Goal: Task Accomplishment & Management: Complete application form

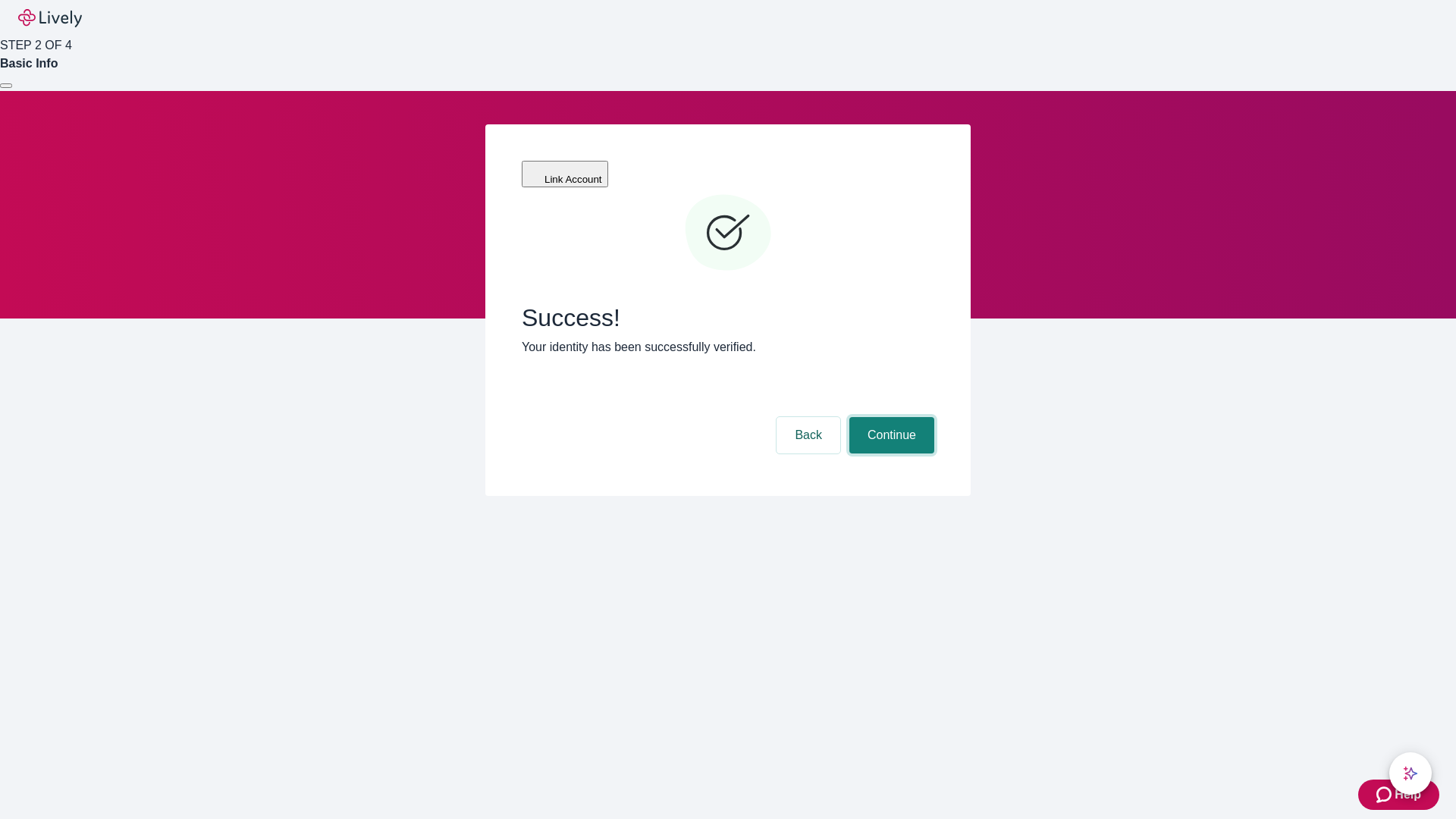
click at [889, 417] on button "Continue" at bounding box center [891, 435] width 85 height 36
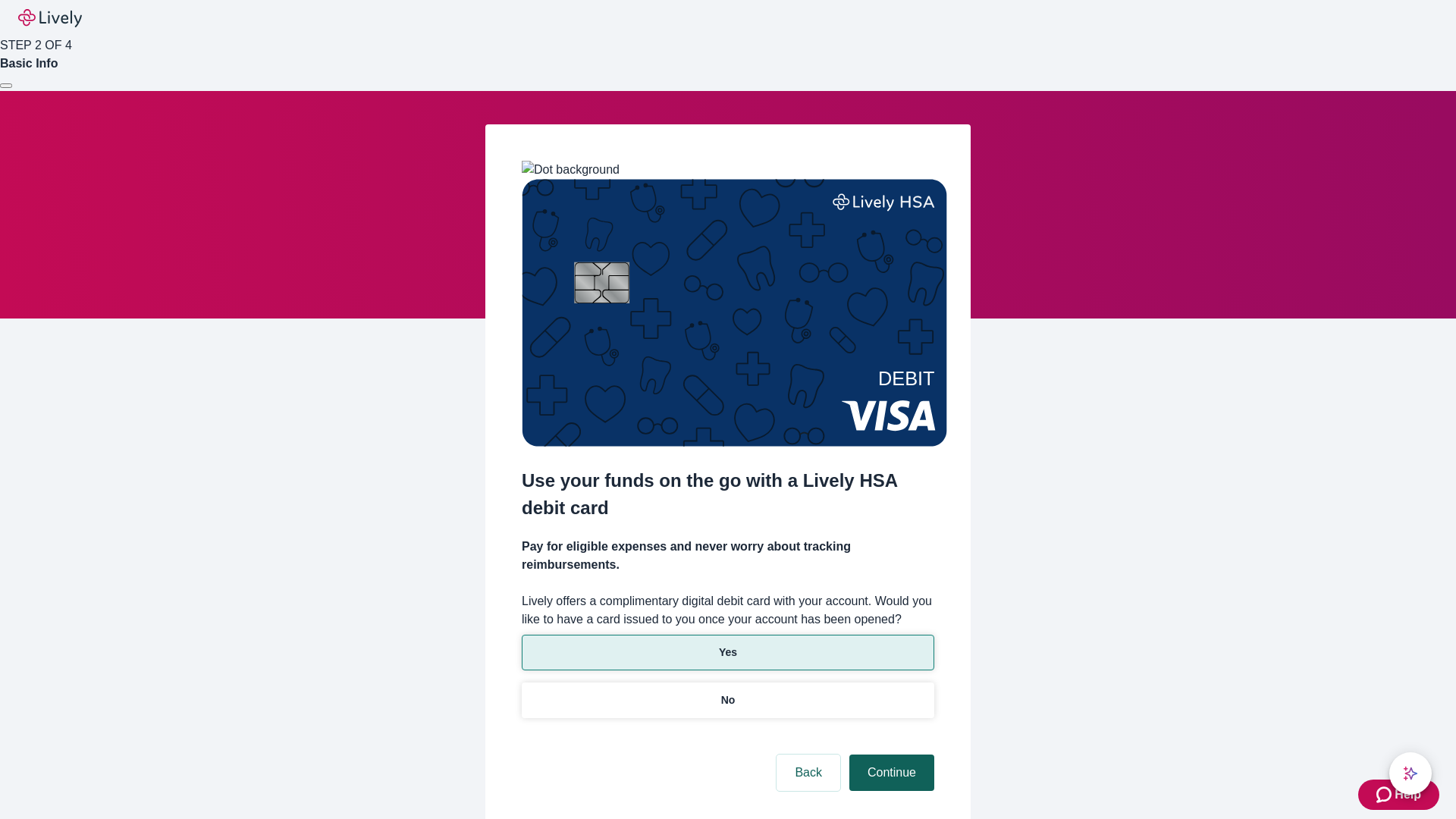
click at [728, 645] on p "Yes" at bounding box center [728, 652] width 19 height 16
click at [889, 755] on button "Continue" at bounding box center [891, 772] width 85 height 36
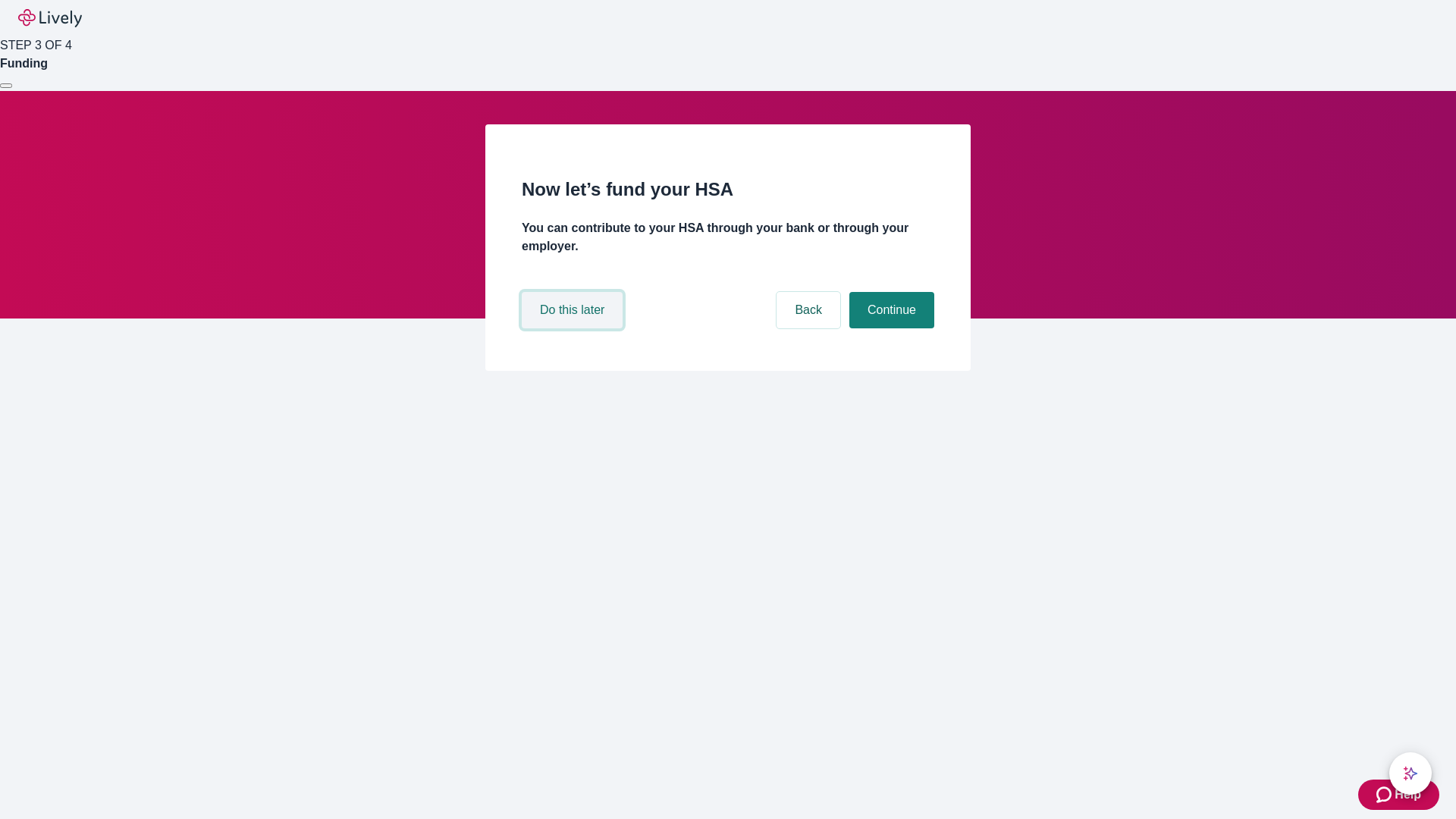
click at [574, 329] on button "Do this later" at bounding box center [572, 310] width 100 height 36
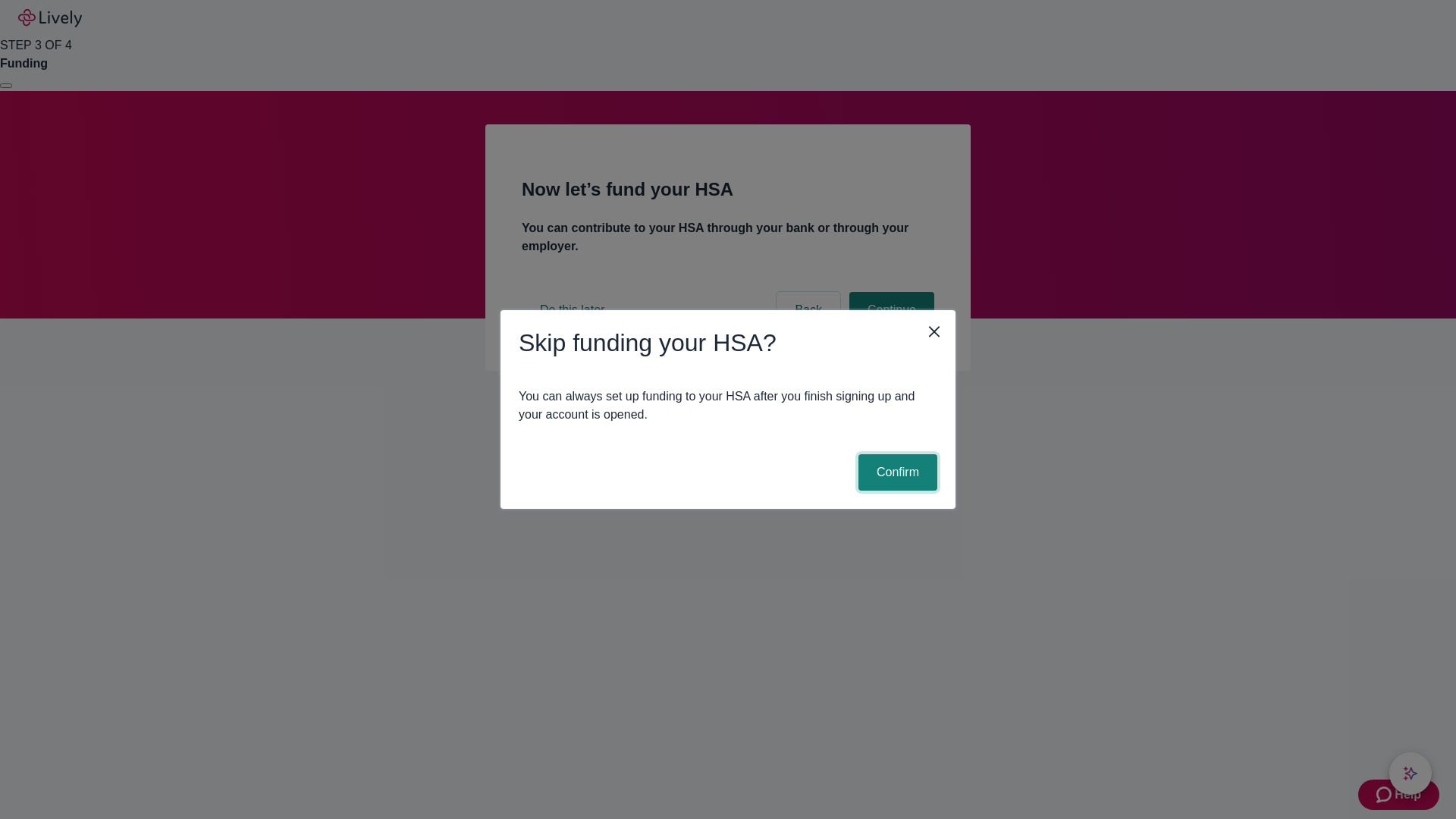
click at [896, 473] on button "Confirm" at bounding box center [898, 472] width 79 height 36
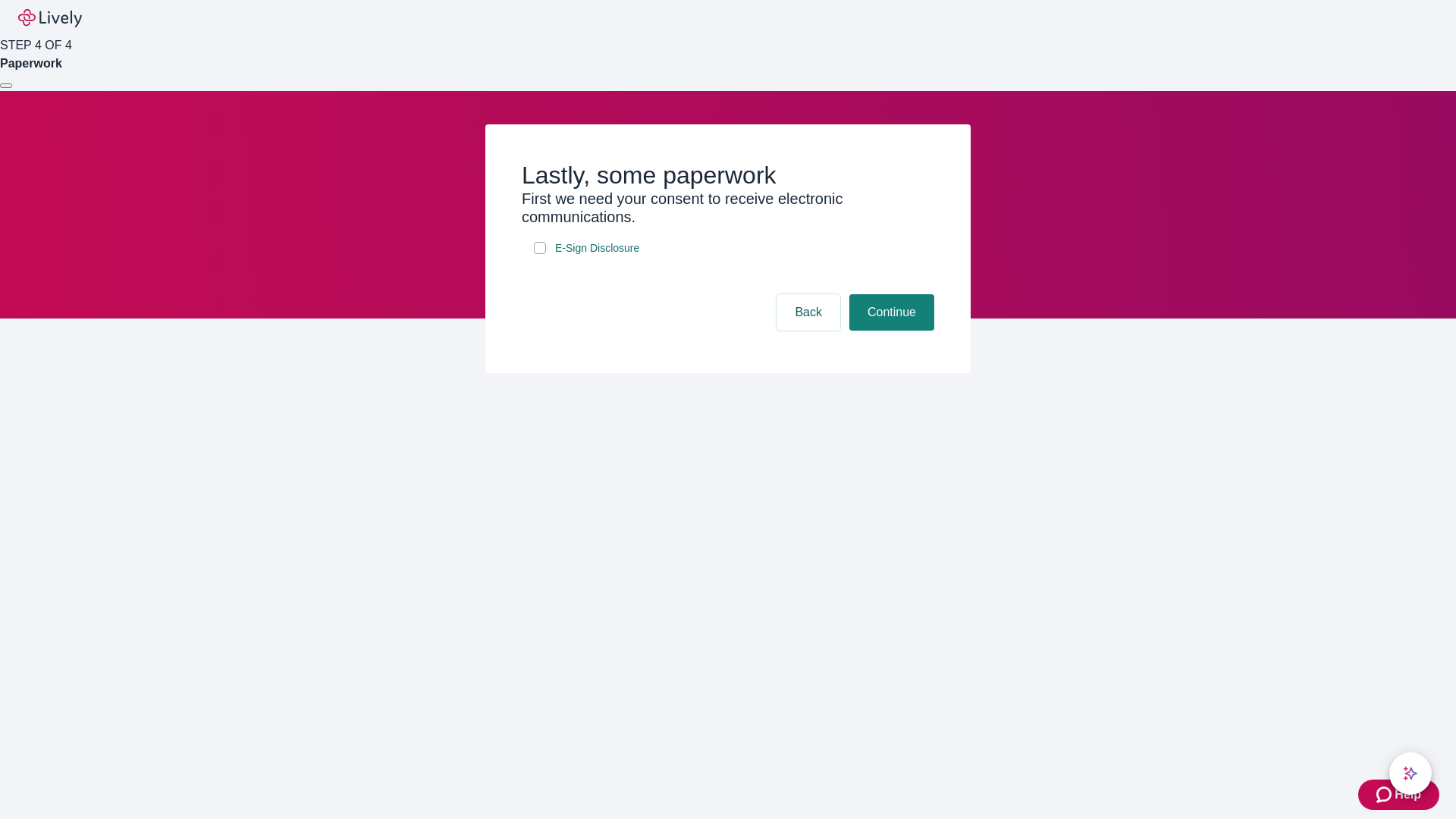
click at [540, 254] on input "E-Sign Disclosure" at bounding box center [540, 248] width 12 height 12
checkbox input "true"
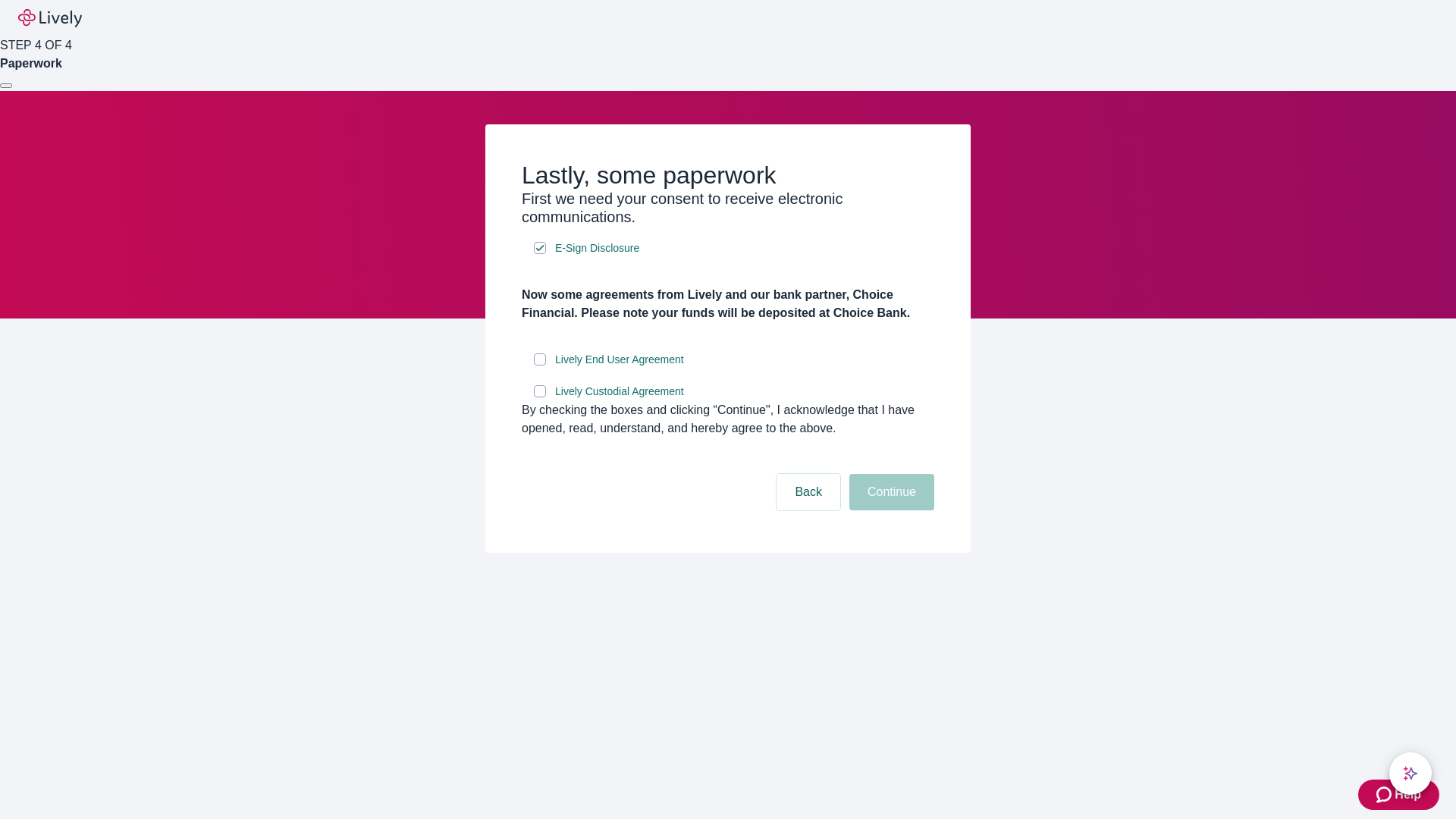
click at [540, 366] on input "Lively End User Agreement" at bounding box center [540, 359] width 12 height 12
checkbox input "true"
click at [540, 397] on input "Lively Custodial Agreement" at bounding box center [540, 391] width 12 height 12
checkbox input "true"
click at [889, 511] on button "Continue" at bounding box center [891, 492] width 85 height 36
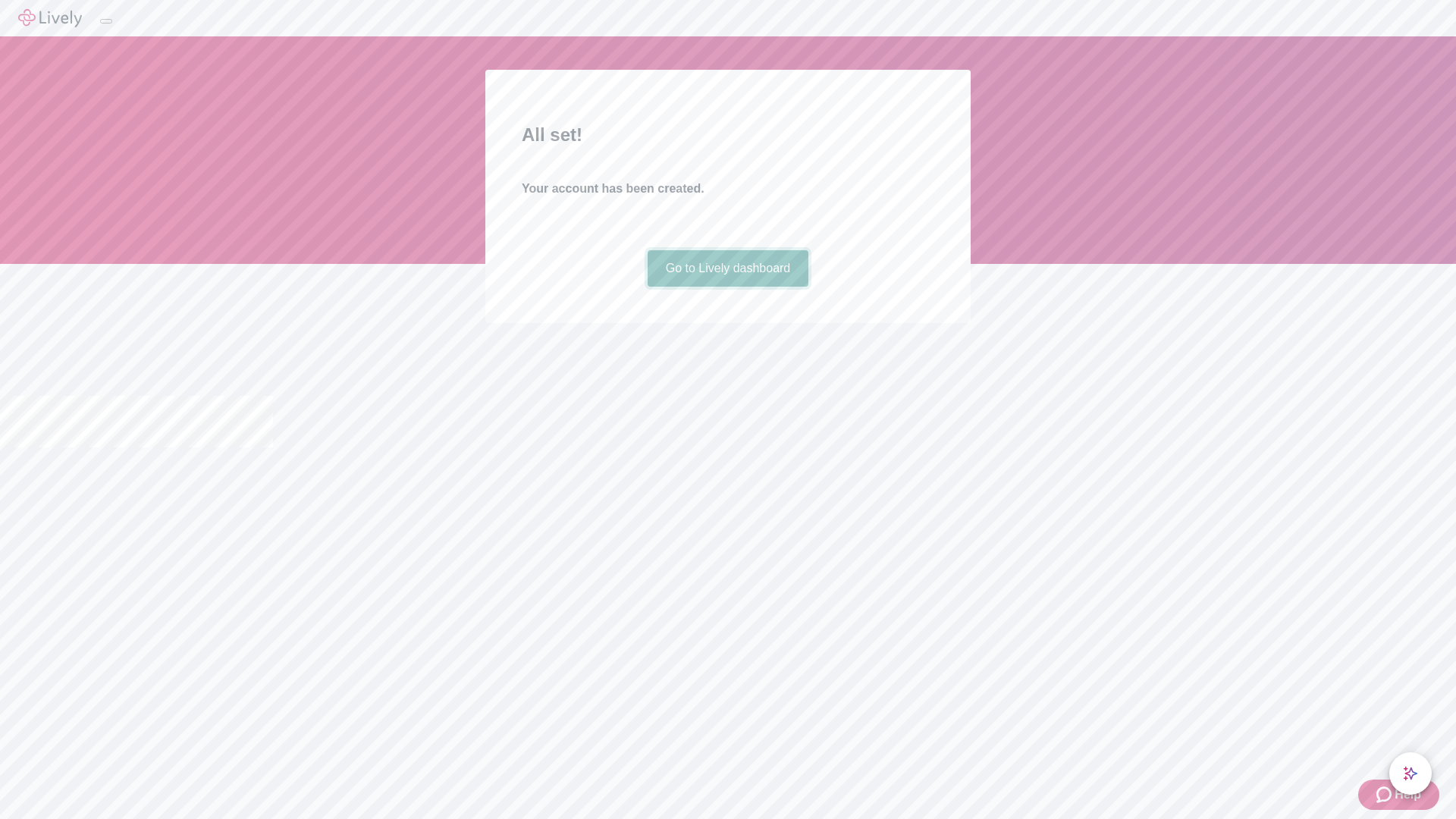
click at [728, 287] on link "Go to Lively dashboard" at bounding box center [728, 268] width 162 height 36
